Goal: Manage account settings

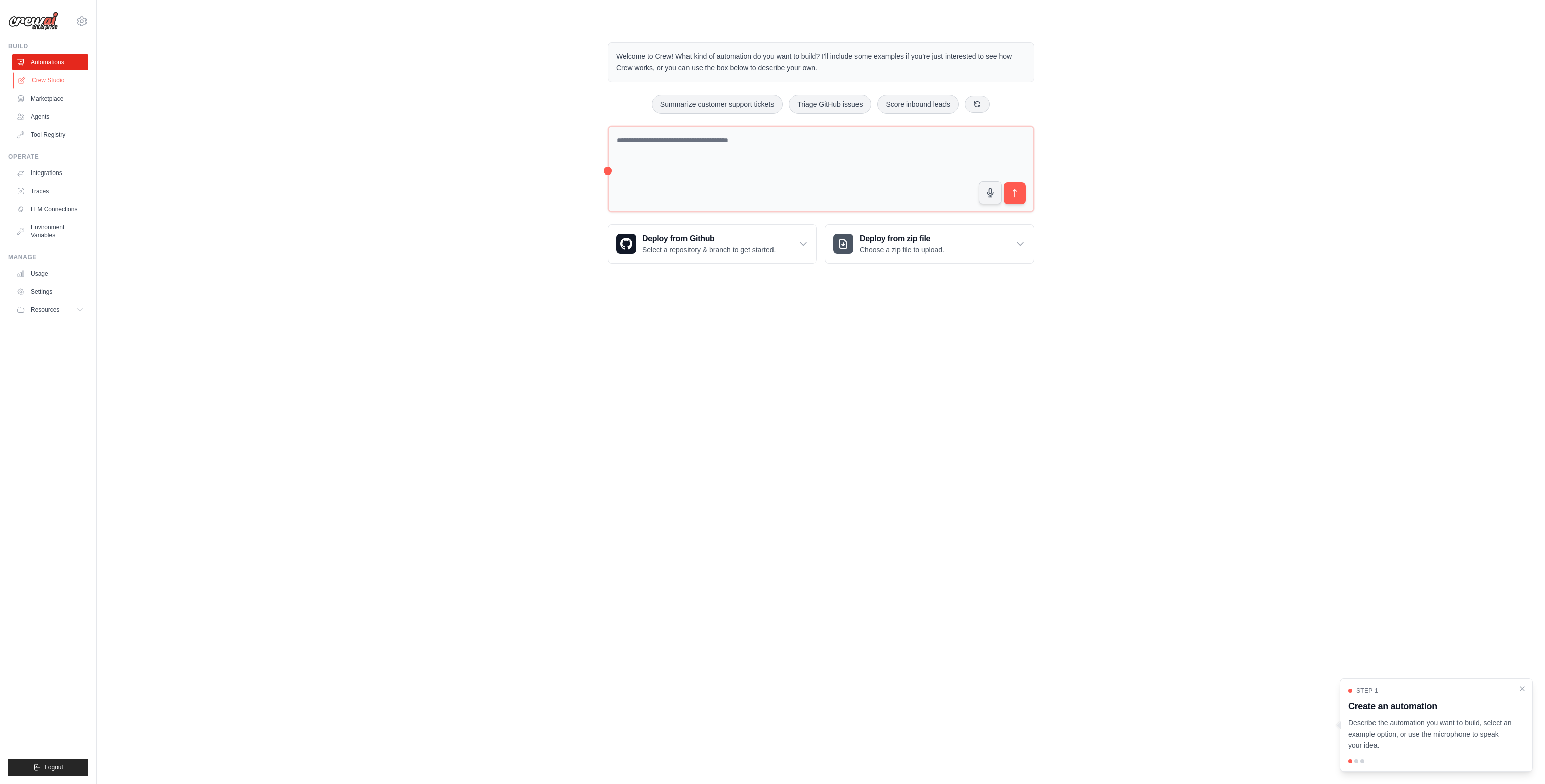
click at [57, 79] on link "Crew Studio" at bounding box center [51, 80] width 76 height 16
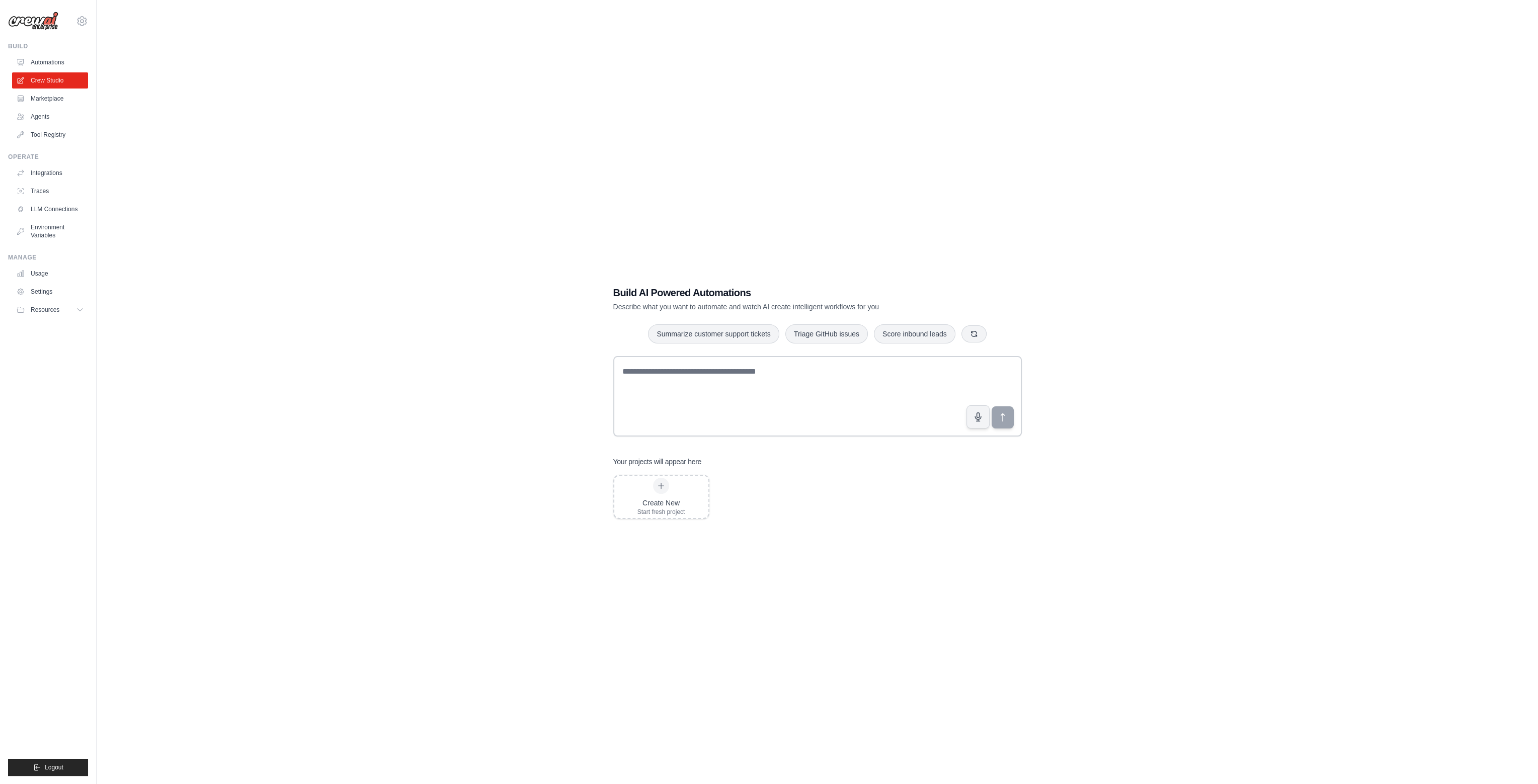
click at [179, 131] on div "Build AI Powered Automations Describe what you want to automate and watch AI cr…" at bounding box center [817, 401] width 1409 height 784
click at [80, 26] on icon at bounding box center [82, 21] width 12 height 12
click at [71, 69] on link "Settings" at bounding box center [82, 68] width 89 height 18
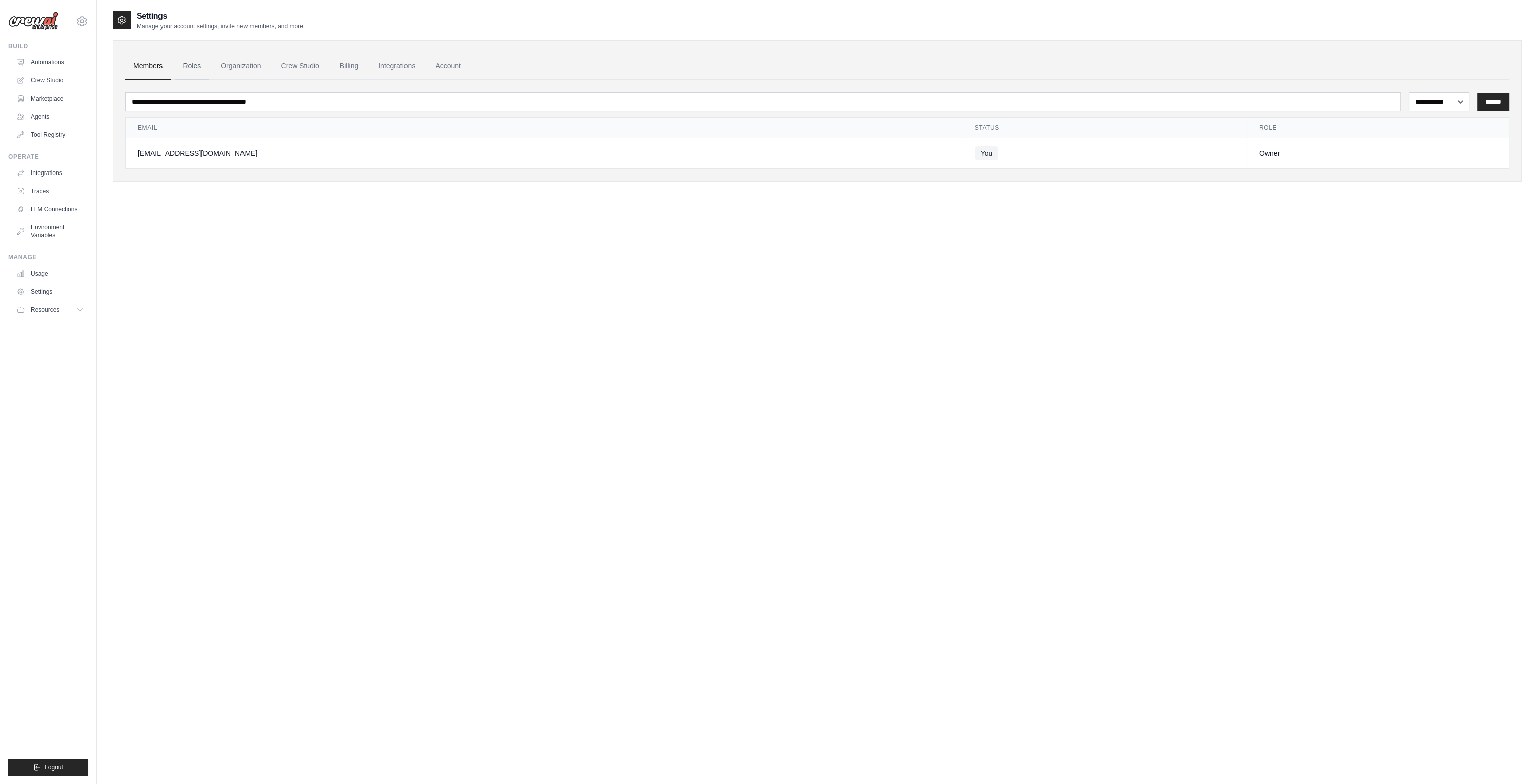
click at [191, 66] on link "Roles" at bounding box center [192, 67] width 34 height 27
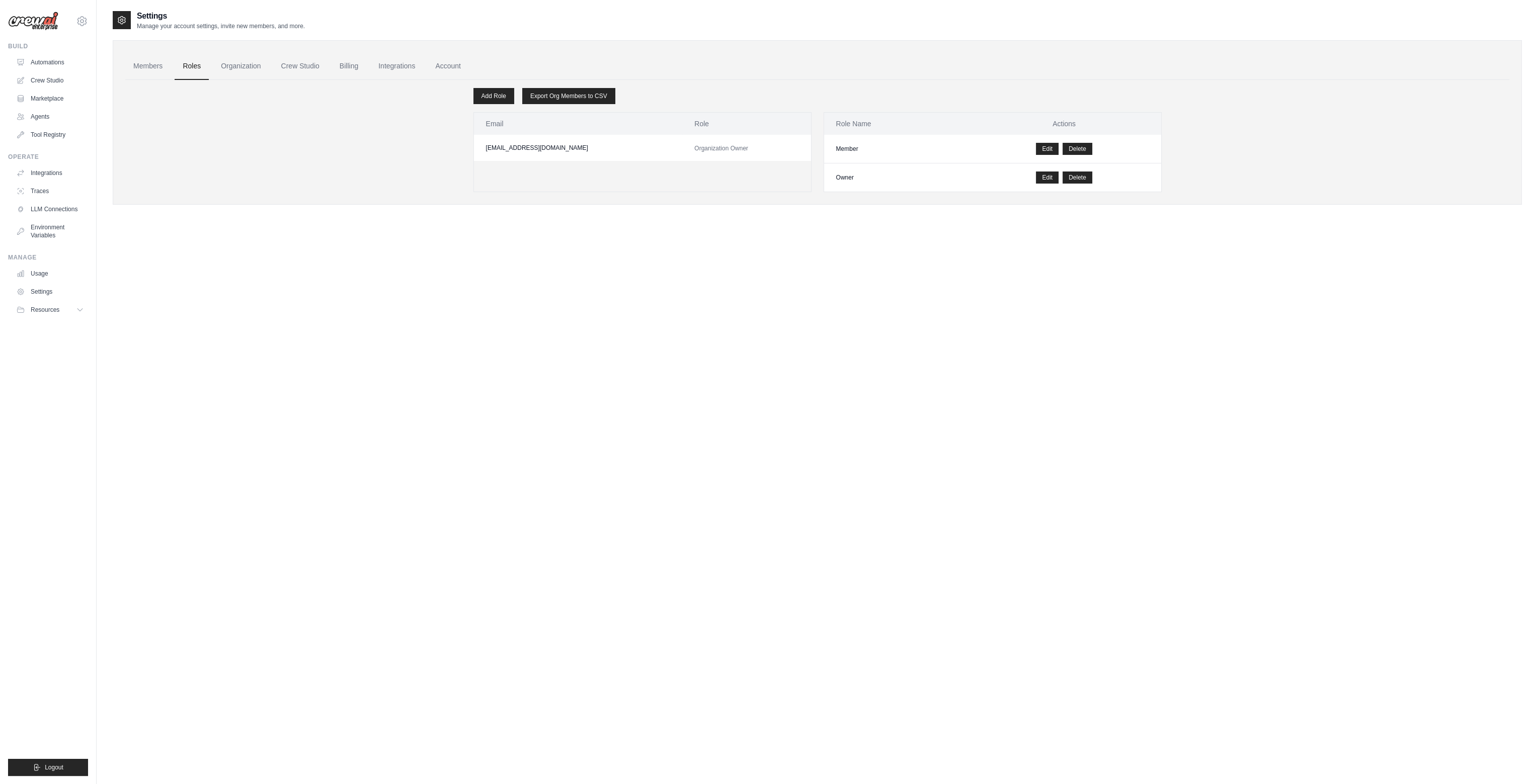
click at [251, 68] on link "Organization" at bounding box center [241, 67] width 56 height 27
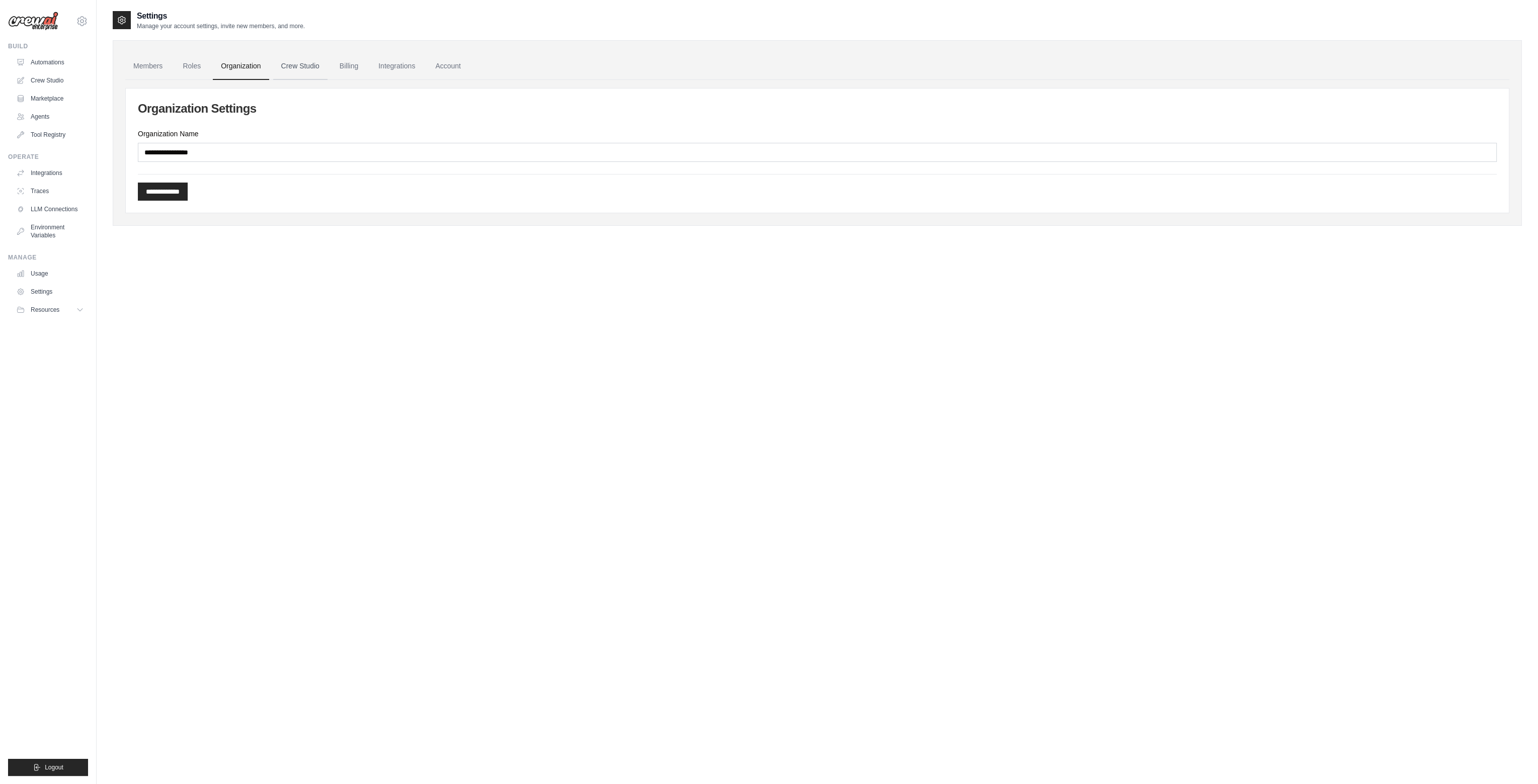
click at [313, 66] on link "Crew Studio" at bounding box center [300, 67] width 54 height 27
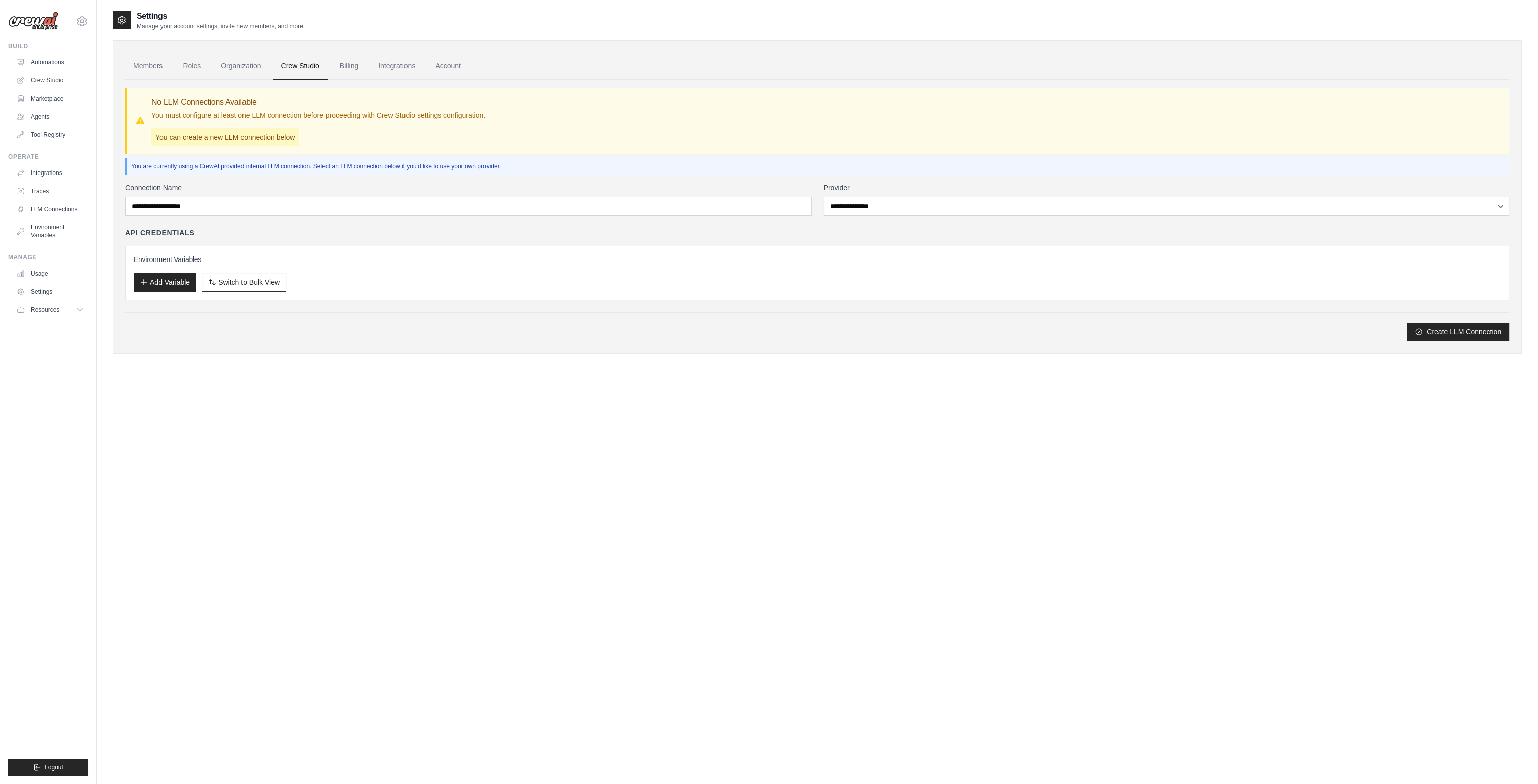
click at [351, 69] on link "Billing" at bounding box center [349, 67] width 35 height 27
click at [296, 69] on link "Crew Studio" at bounding box center [300, 67] width 54 height 27
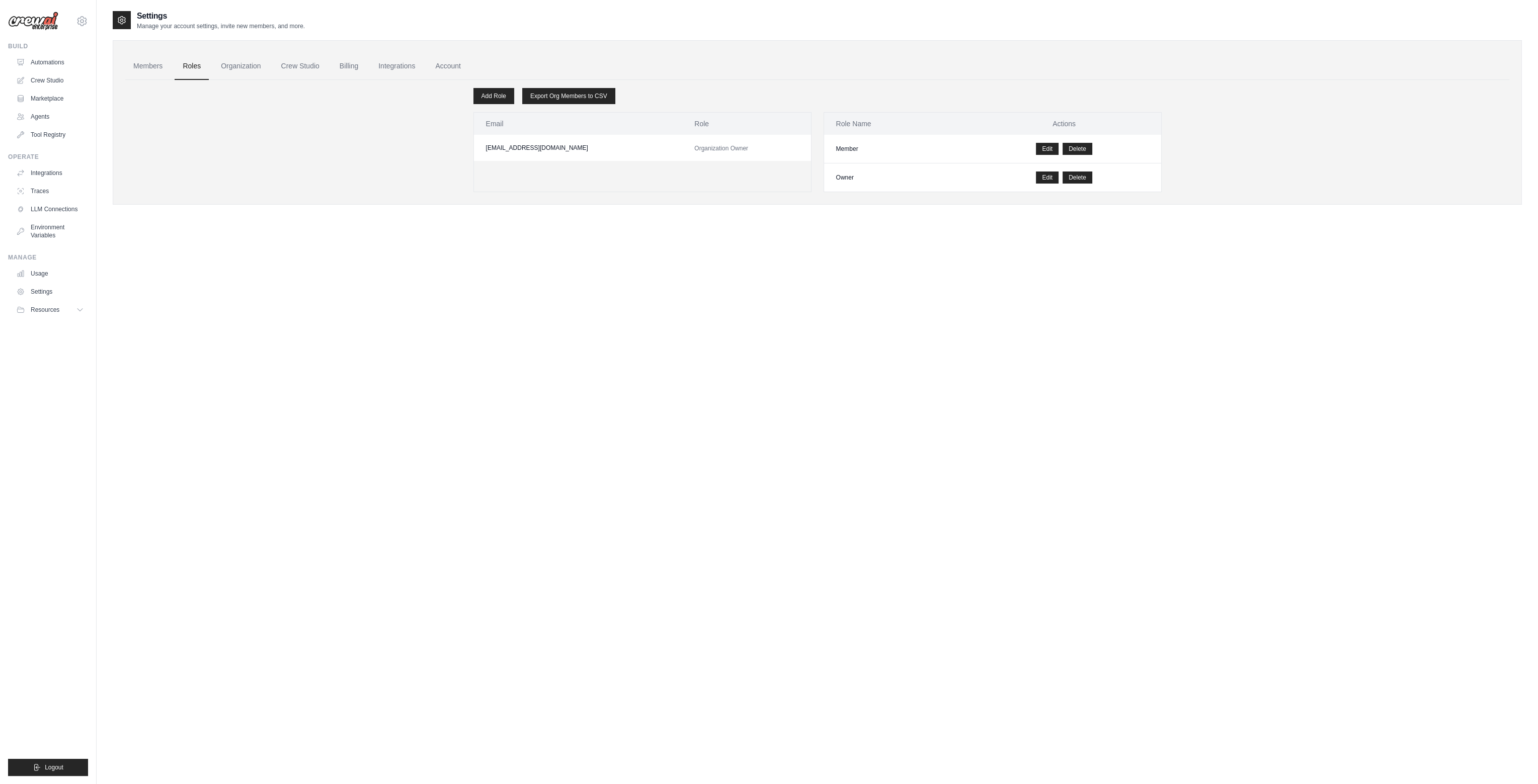
click at [157, 66] on link "Members" at bounding box center [148, 67] width 45 height 27
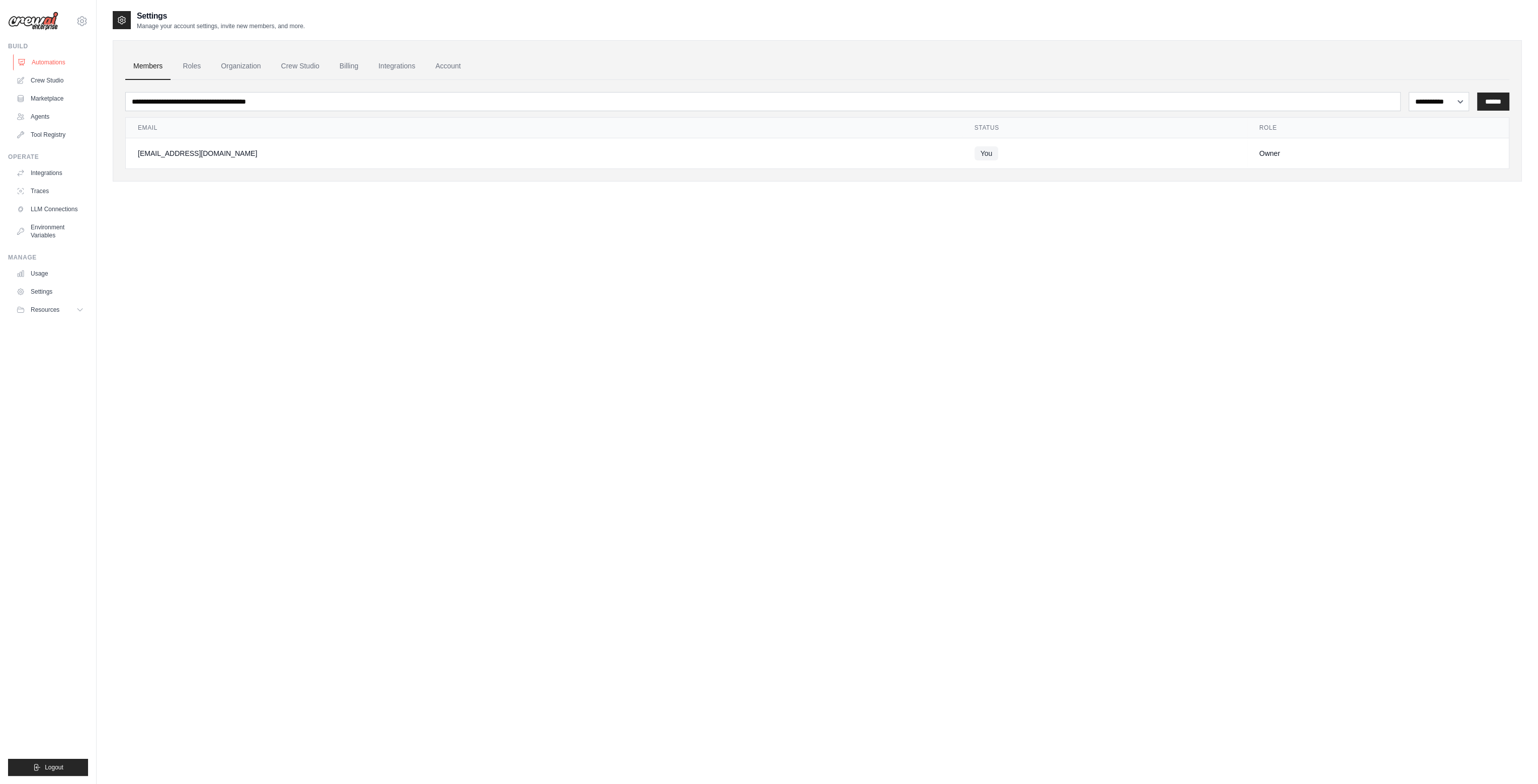
click at [40, 63] on link "Automations" at bounding box center [51, 62] width 76 height 16
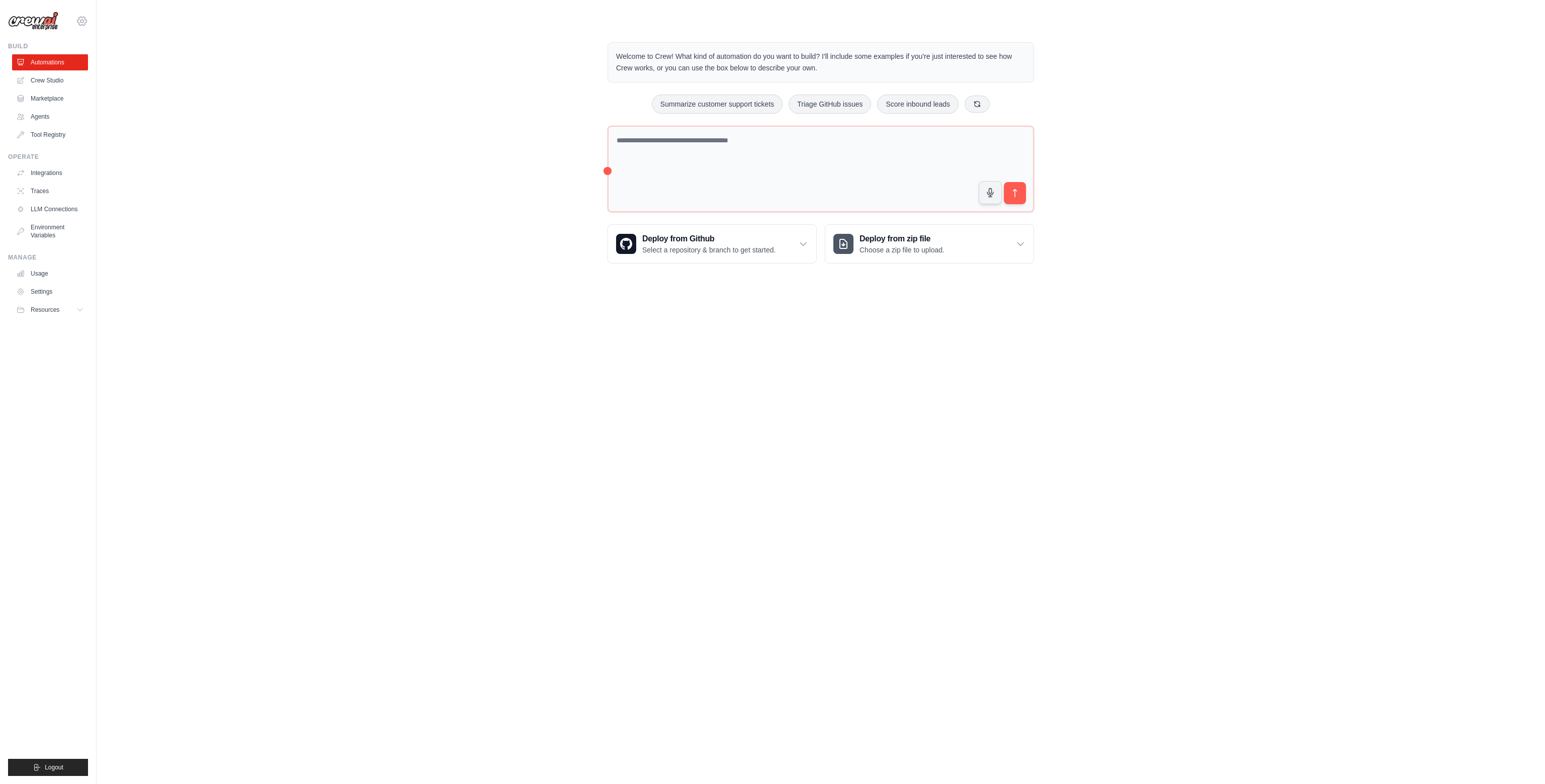
click at [82, 18] on icon at bounding box center [82, 21] width 12 height 12
click at [67, 766] on button "Logout" at bounding box center [47, 768] width 80 height 17
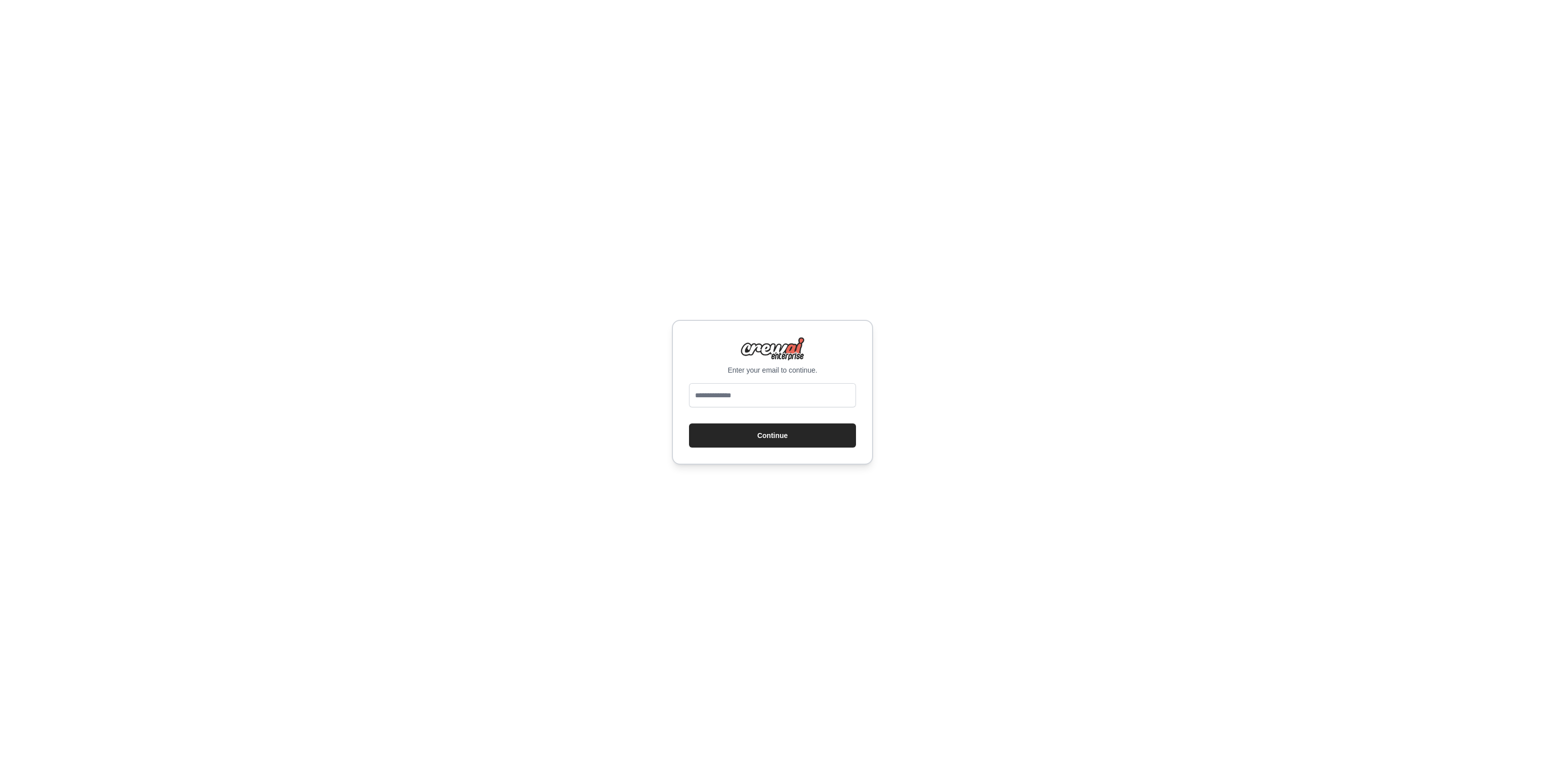
click at [744, 373] on p "Enter your email to continue." at bounding box center [772, 370] width 167 height 10
click at [745, 397] on input "email" at bounding box center [772, 394] width 167 height 24
click at [758, 388] on input "email" at bounding box center [772, 394] width 167 height 24
click at [758, 389] on input "email" at bounding box center [772, 394] width 167 height 24
type input "**********"
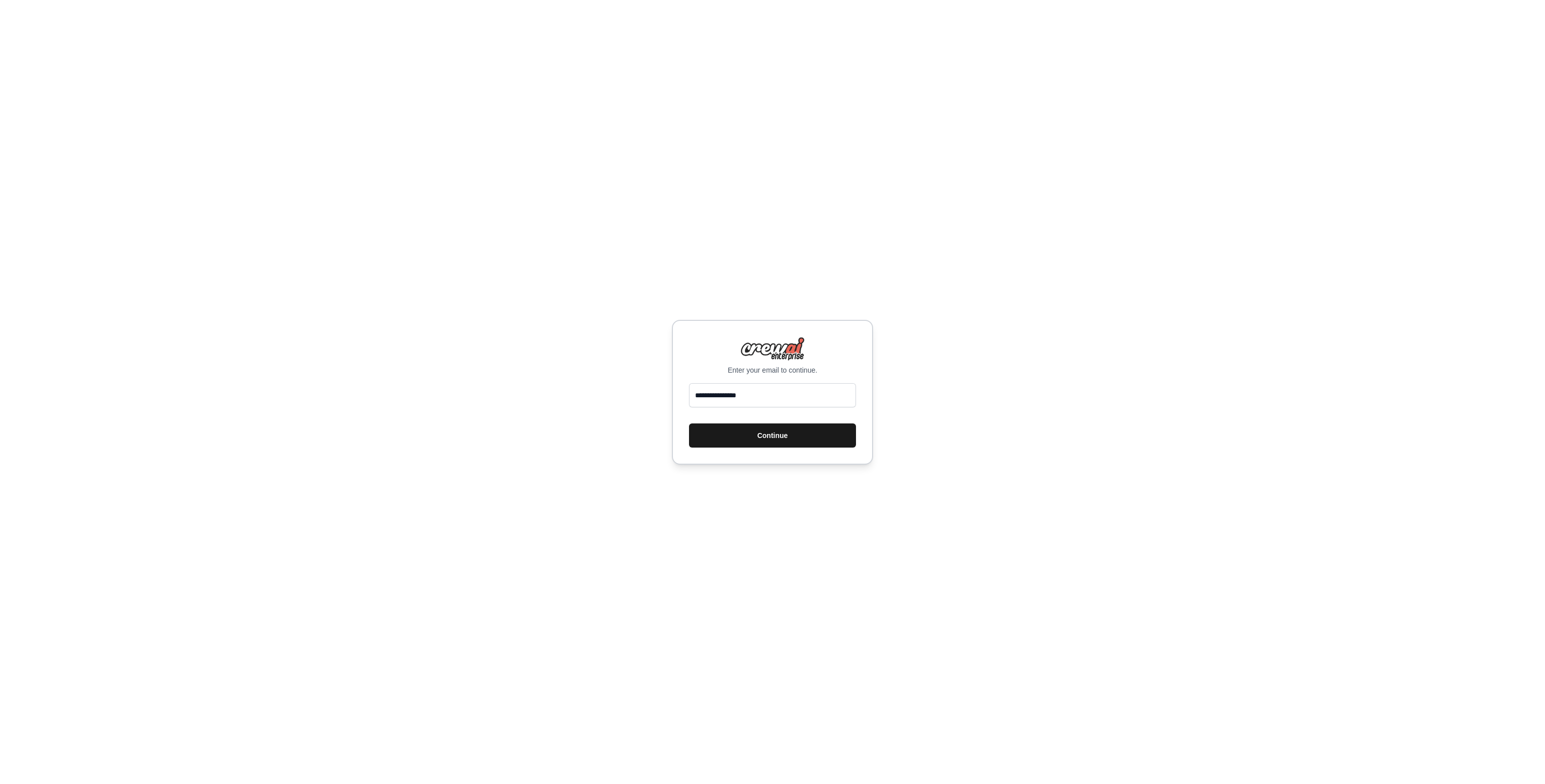
click at [805, 442] on button "Continue" at bounding box center [772, 435] width 167 height 24
